Goal: Navigation & Orientation: Find specific page/section

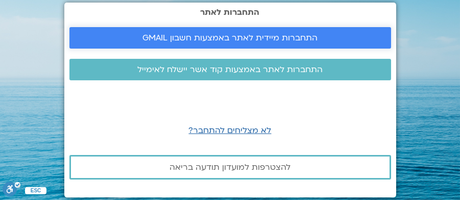
click at [253, 37] on span "התחברות מיידית לאתר באמצעות חשבון GMAIL" at bounding box center [229, 37] width 175 height 9
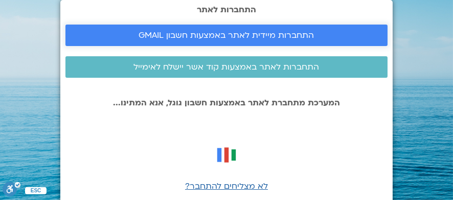
click at [241, 33] on span "התחברות מיידית לאתר באמצעות חשבון GMAIL" at bounding box center [226, 35] width 175 height 9
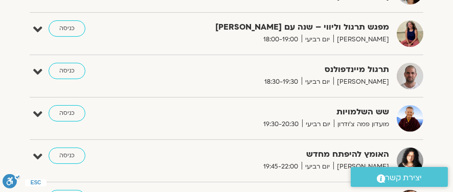
scroll to position [460, 0]
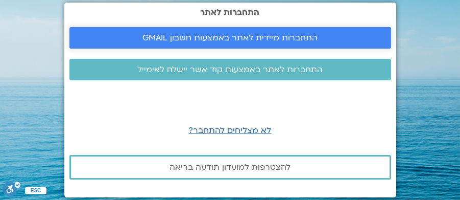
click at [223, 37] on span "התחברות מיידית לאתר באמצעות חשבון GMAIL" at bounding box center [229, 37] width 175 height 9
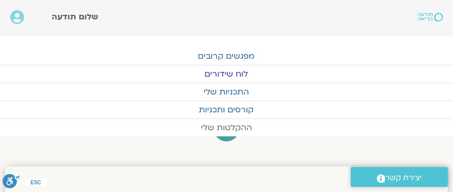
click at [225, 127] on link "ההקלטות שלי" at bounding box center [226, 127] width 453 height 17
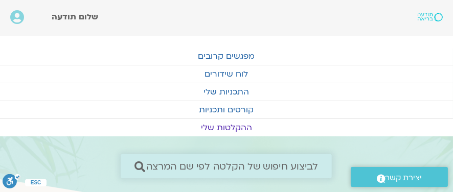
click at [138, 164] on icon at bounding box center [139, 166] width 11 height 11
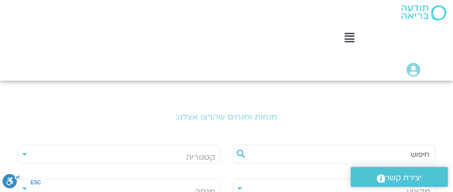
scroll to position [204, 0]
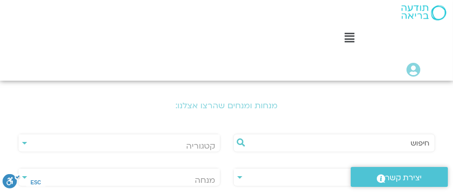
click at [418, 145] on input "text" at bounding box center [339, 142] width 181 height 17
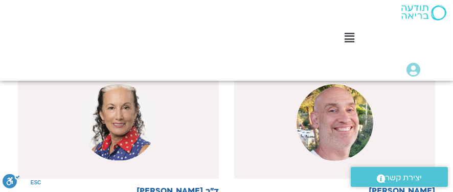
scroll to position [357, 0]
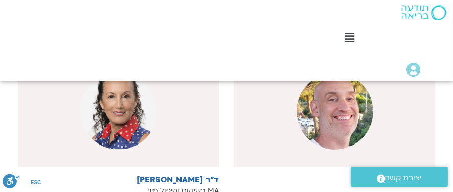
type input "[PERSON_NAME]"
click at [333, 110] on img at bounding box center [334, 111] width 77 height 77
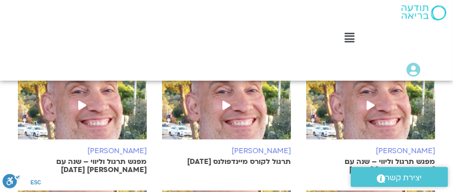
scroll to position [460, 0]
